Goal: Subscribe to service/newsletter

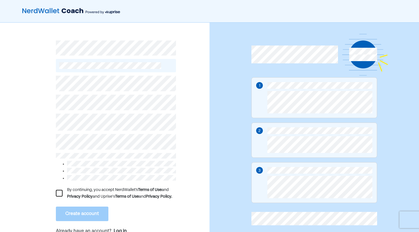
click at [61, 194] on div at bounding box center [59, 193] width 7 height 7
click at [76, 217] on button "Create account" at bounding box center [82, 214] width 52 height 15
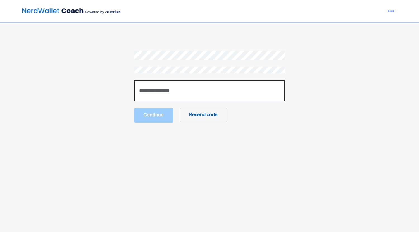
click at [160, 87] on input "number" at bounding box center [209, 90] width 151 height 21
paste input "******"
type input "******"
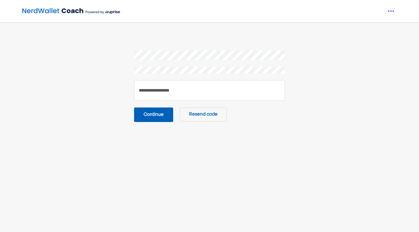
click at [152, 116] on button "Continue" at bounding box center [153, 114] width 39 height 15
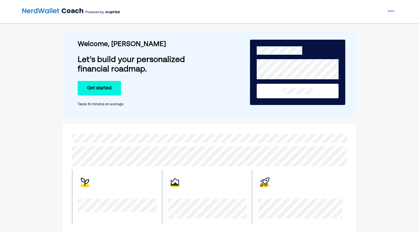
click at [105, 88] on button "Get started" at bounding box center [99, 88] width 43 height 15
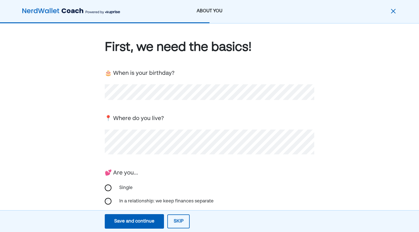
scroll to position [109, 0]
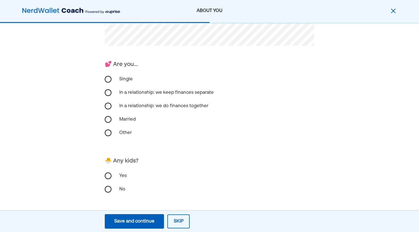
click at [105, 194] on div "No" at bounding box center [209, 189] width 209 height 13
click at [147, 219] on div "Save and continue" at bounding box center [134, 221] width 40 height 7
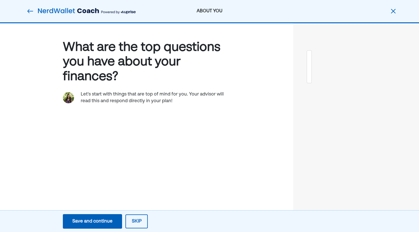
scroll to position [0, 0]
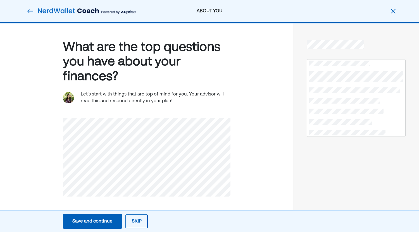
click at [109, 220] on div "Save and continue" at bounding box center [92, 221] width 40 height 7
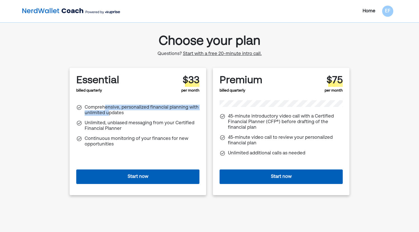
drag, startPoint x: 103, startPoint y: 106, endPoint x: 109, endPoint y: 113, distance: 9.5
click at [109, 113] on div "Comprehensive, personalized financial planning with unlimited updates" at bounding box center [142, 110] width 115 height 11
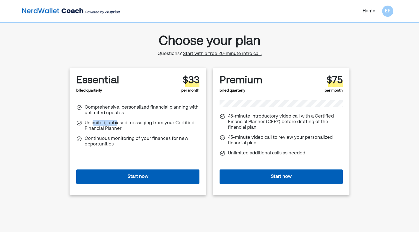
drag, startPoint x: 94, startPoint y: 122, endPoint x: 117, endPoint y: 126, distance: 23.4
click at [117, 125] on div "Unlimited, unbiased messaging from your Certified Financial Planner" at bounding box center [142, 125] width 115 height 11
click at [117, 129] on div "Unlimited, unbiased messaging from your Certified Financial Planner" at bounding box center [142, 125] width 115 height 11
drag, startPoint x: 93, startPoint y: 129, endPoint x: 111, endPoint y: 129, distance: 18.7
click at [110, 128] on div "Unlimited, unbiased messaging from your Certified Financial Planner" at bounding box center [142, 125] width 115 height 11
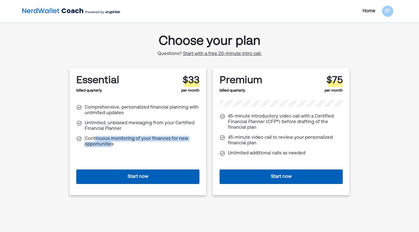
drag, startPoint x: 95, startPoint y: 137, endPoint x: 107, endPoint y: 145, distance: 14.5
click at [111, 144] on div "Continuous monitoring of your finances for new opportunities" at bounding box center [142, 141] width 115 height 11
click at [119, 148] on div "Comprehensive, personalized financial planning with unlimited updates Unlimited…" at bounding box center [137, 124] width 123 height 49
drag, startPoint x: 188, startPoint y: 77, endPoint x: 200, endPoint y: 79, distance: 12.7
click at [200, 79] on div "Essential billed quarterly $33 per month Comprehensive, personalized financial …" at bounding box center [137, 131] width 136 height 127
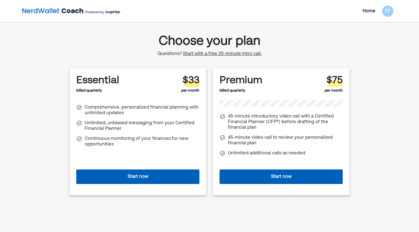
click at [123, 87] on div "Essential billed quarterly $33 per month" at bounding box center [137, 84] width 123 height 19
drag, startPoint x: 163, startPoint y: 52, endPoint x: 176, endPoint y: 52, distance: 13.1
click at [167, 52] on div "Questions? Start with a free 20-minute intro call." at bounding box center [209, 54] width 104 height 6
click at [119, 42] on div "Choose your plan Questions? Start with a free 20-minute intro call. Essential b…" at bounding box center [209, 127] width 280 height 191
